Goal: Communication & Community: Answer question/provide support

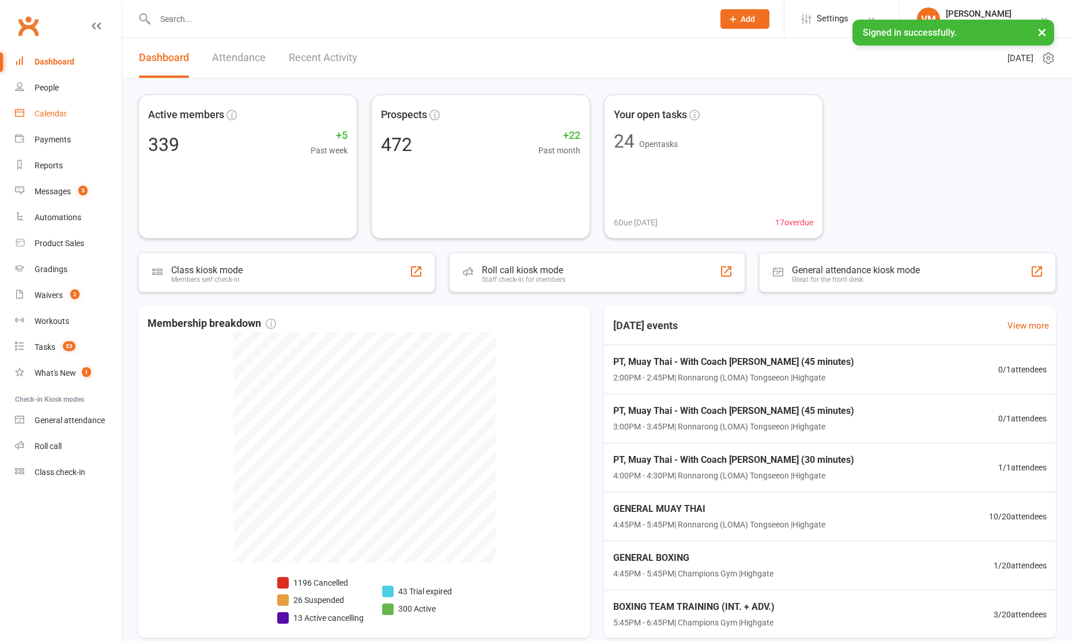
click at [48, 118] on div "Calendar" at bounding box center [51, 113] width 32 height 9
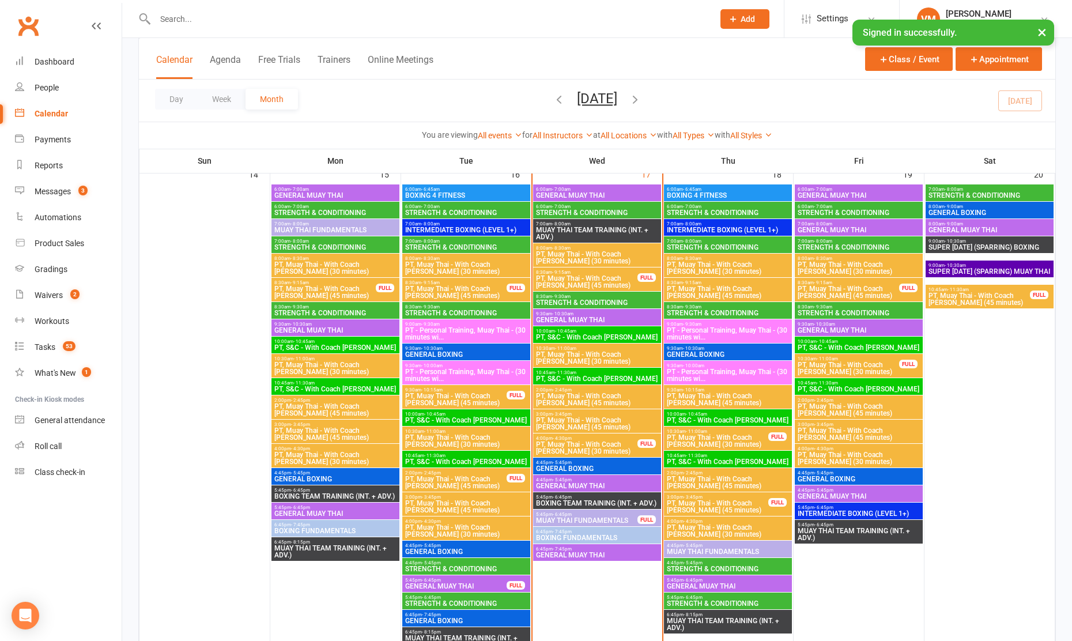
scroll to position [1069, 0]
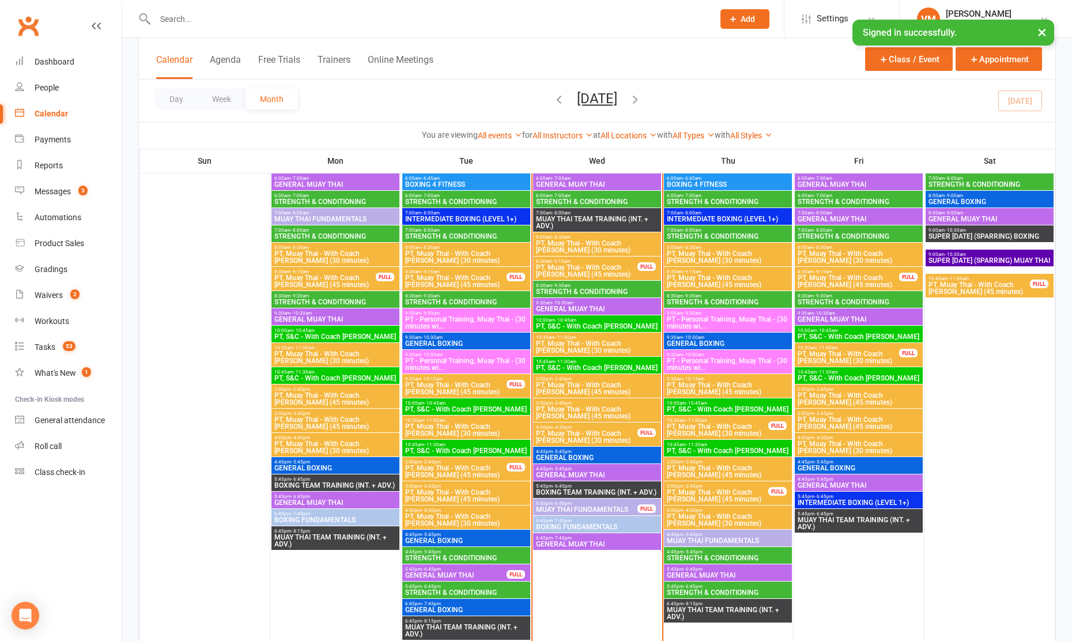
click at [695, 549] on span "- 5:45pm" at bounding box center [693, 551] width 19 height 5
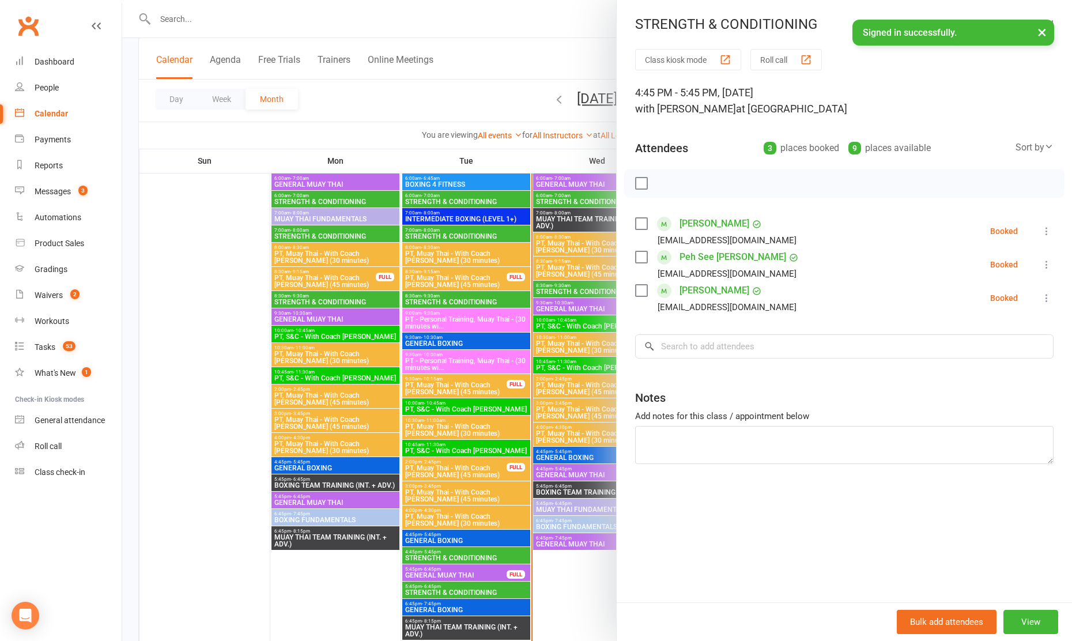
click at [582, 580] on div at bounding box center [597, 320] width 950 height 641
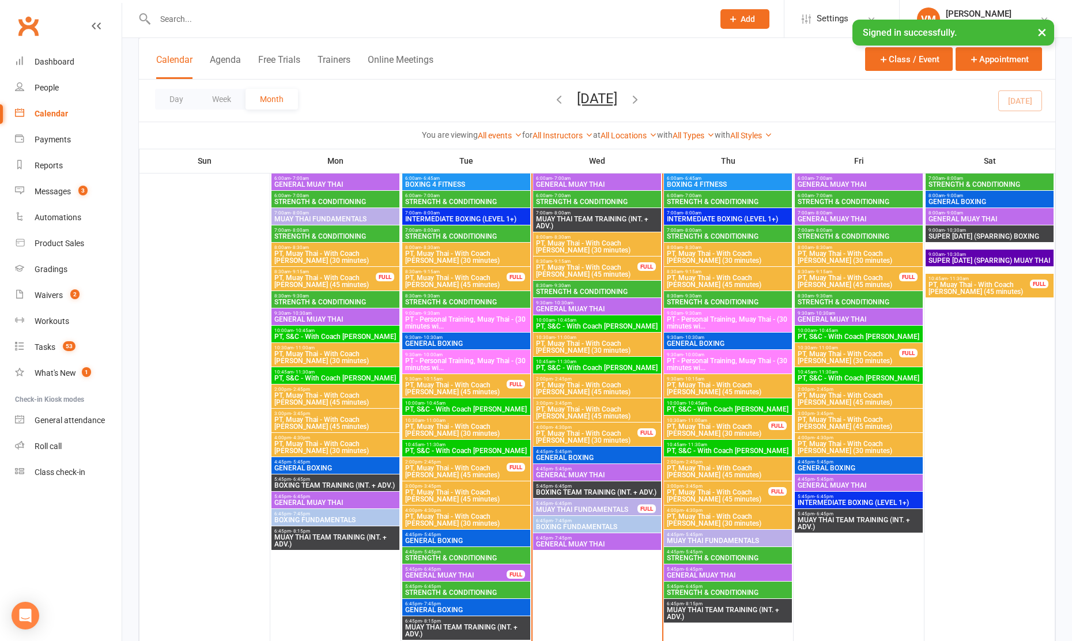
click at [691, 555] on span "STRENGTH & CONDITIONING" at bounding box center [727, 558] width 123 height 7
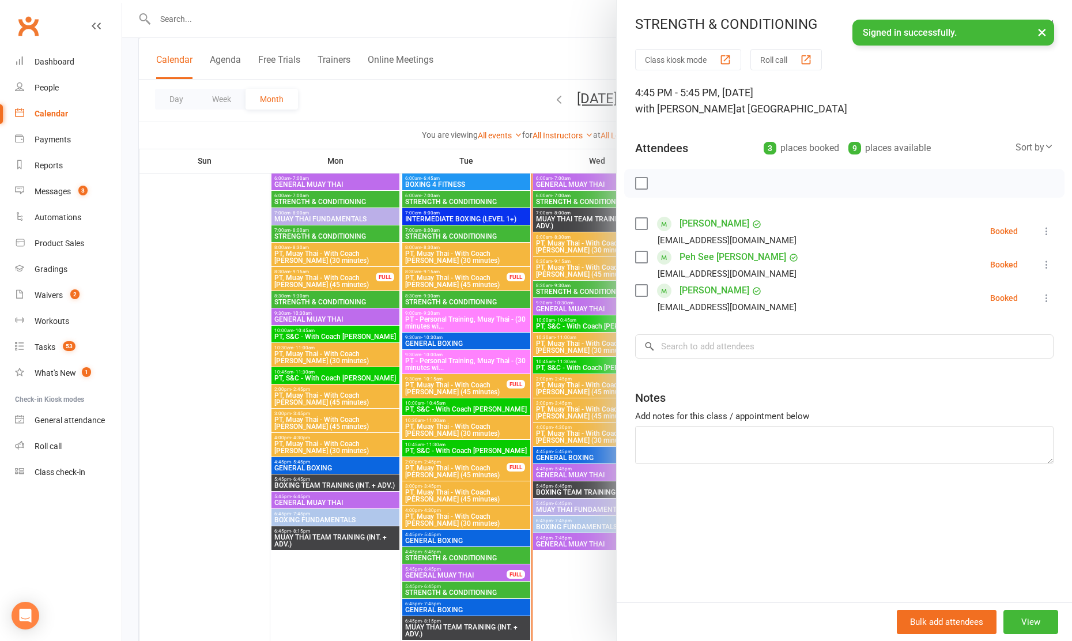
click at [594, 575] on div at bounding box center [597, 320] width 950 height 641
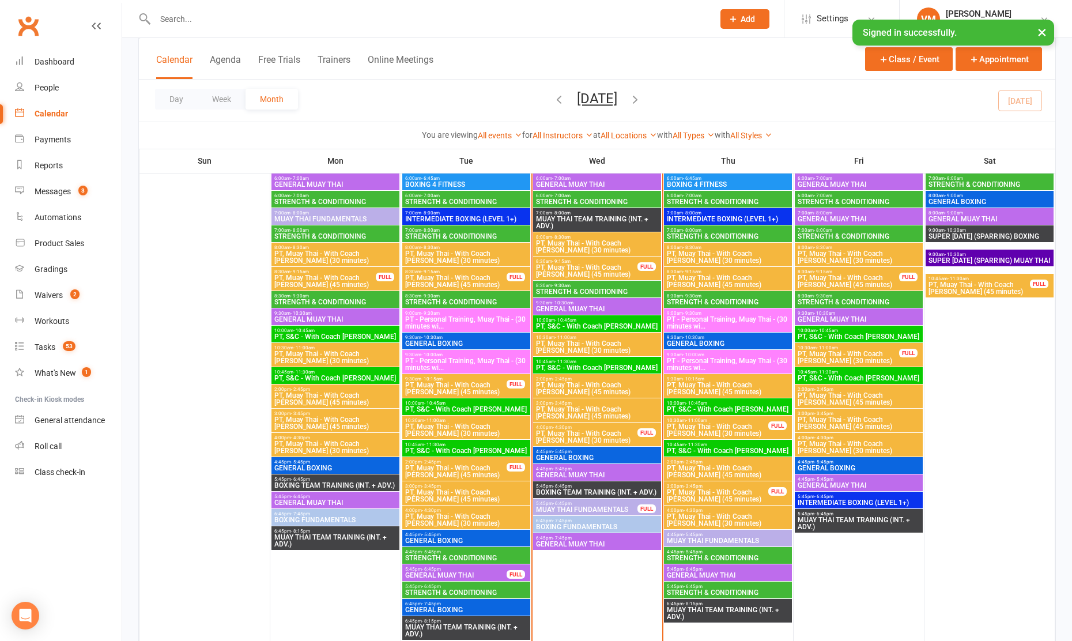
click at [728, 591] on span "STRENGTH & CONDITIONING" at bounding box center [727, 592] width 123 height 7
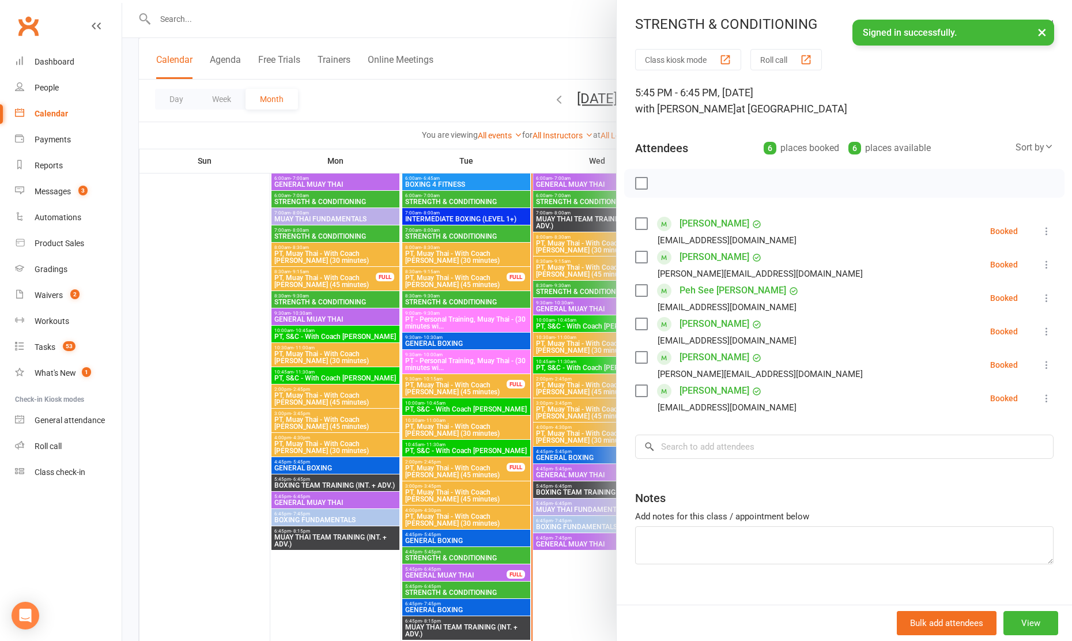
click at [710, 322] on link "[PERSON_NAME]" at bounding box center [715, 324] width 70 height 18
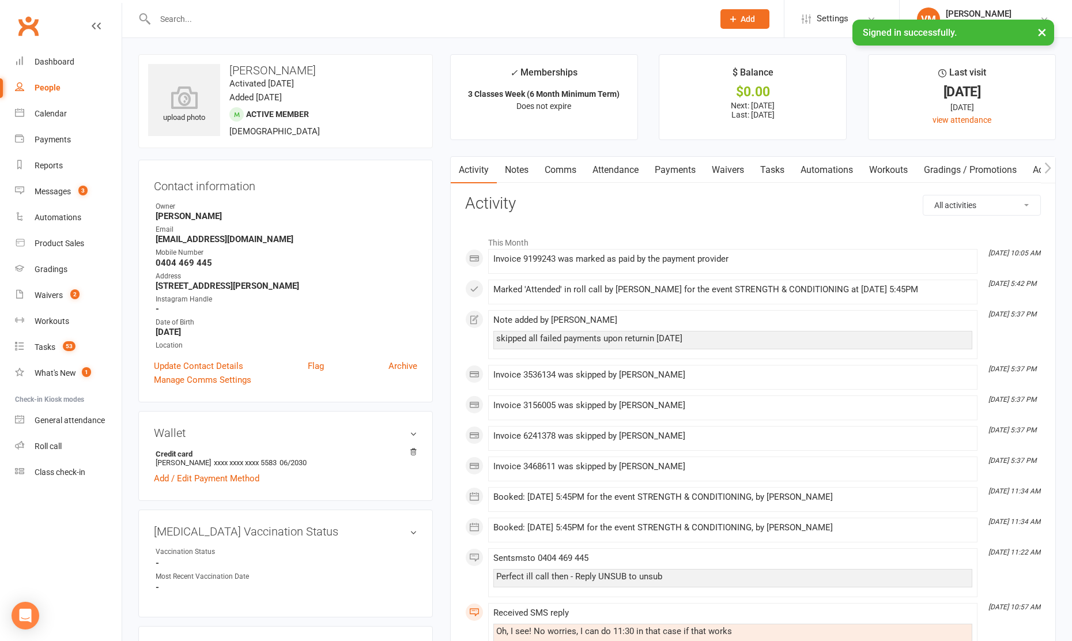
click at [265, 65] on h3 "[PERSON_NAME]" at bounding box center [285, 70] width 275 height 13
copy h3 "[PERSON_NAME]"
click at [66, 182] on link "Messages 3" at bounding box center [68, 192] width 107 height 26
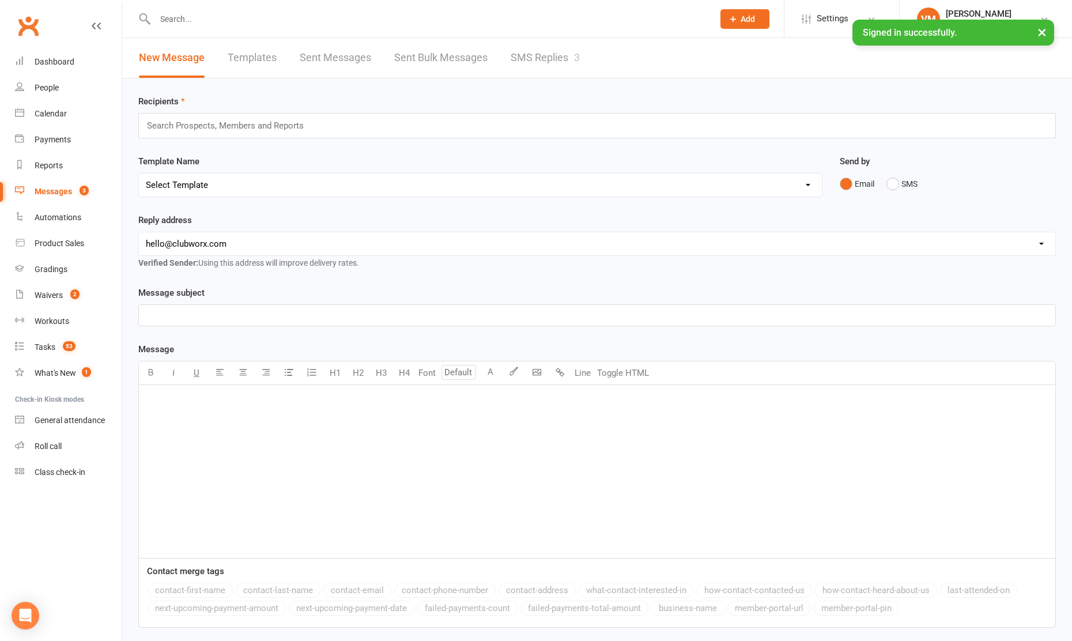
click at [532, 54] on link "SMS Replies 3" at bounding box center [545, 58] width 69 height 40
